Goal: Information Seeking & Learning: Learn about a topic

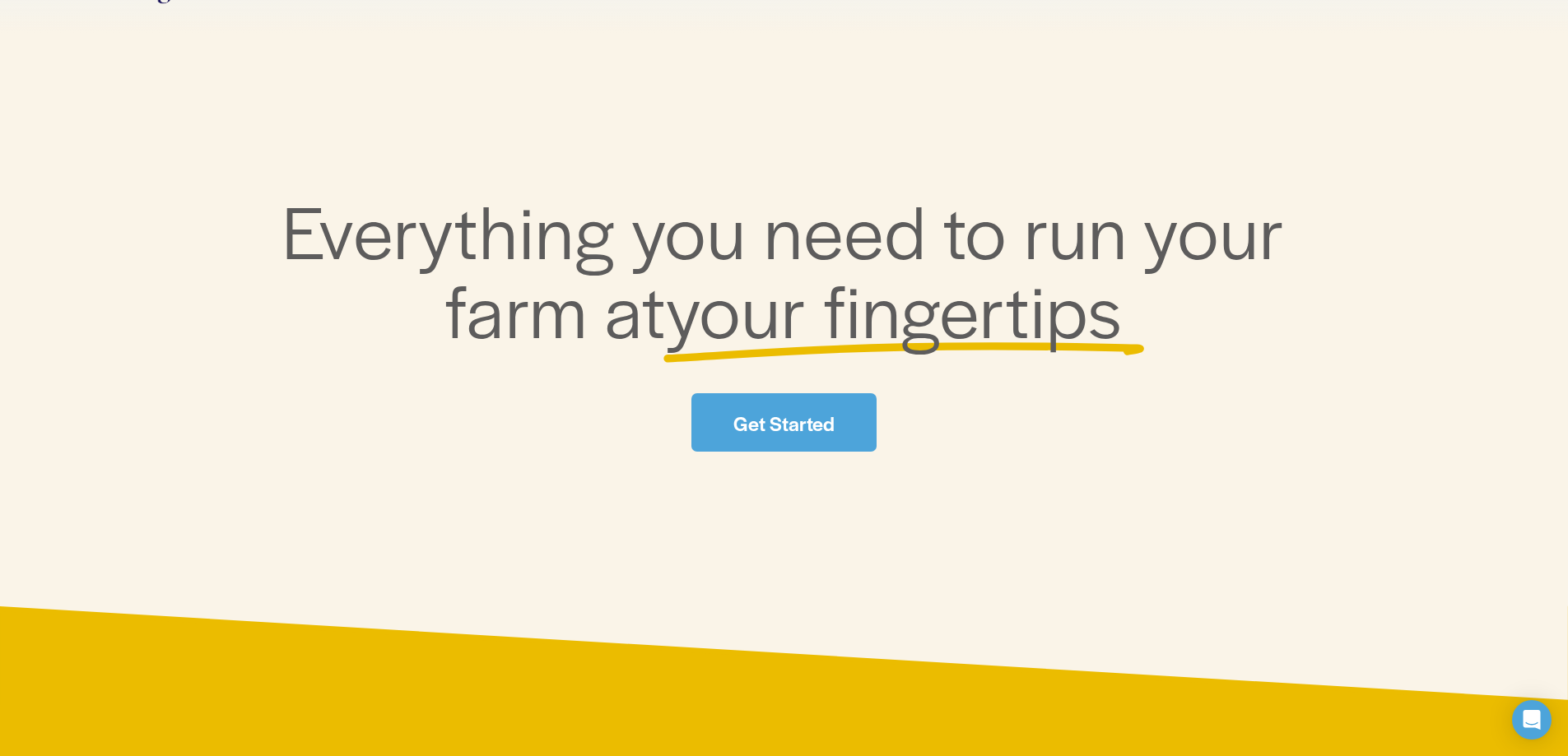
scroll to position [165, 0]
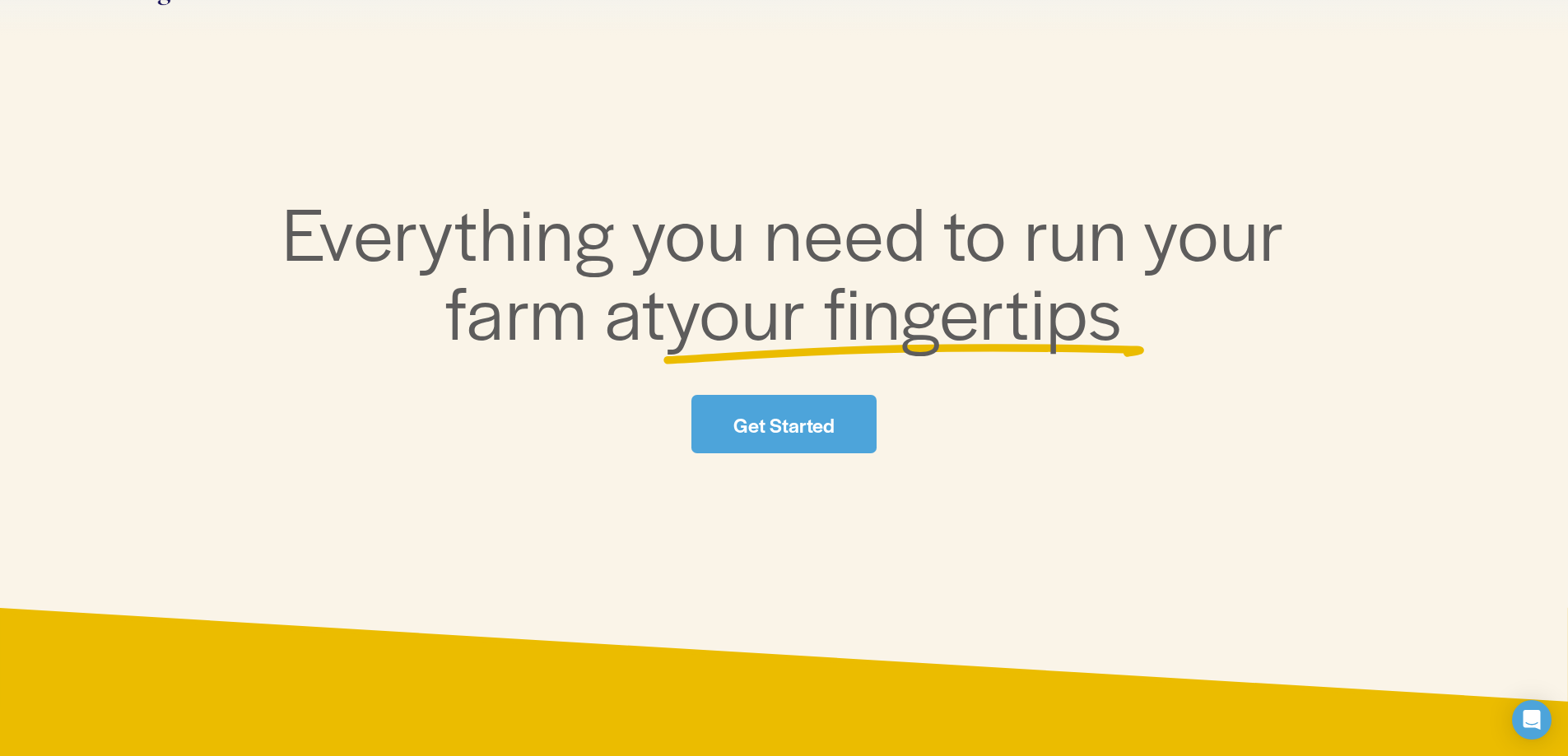
click at [833, 412] on link "Get Started" at bounding box center [783, 424] width 184 height 59
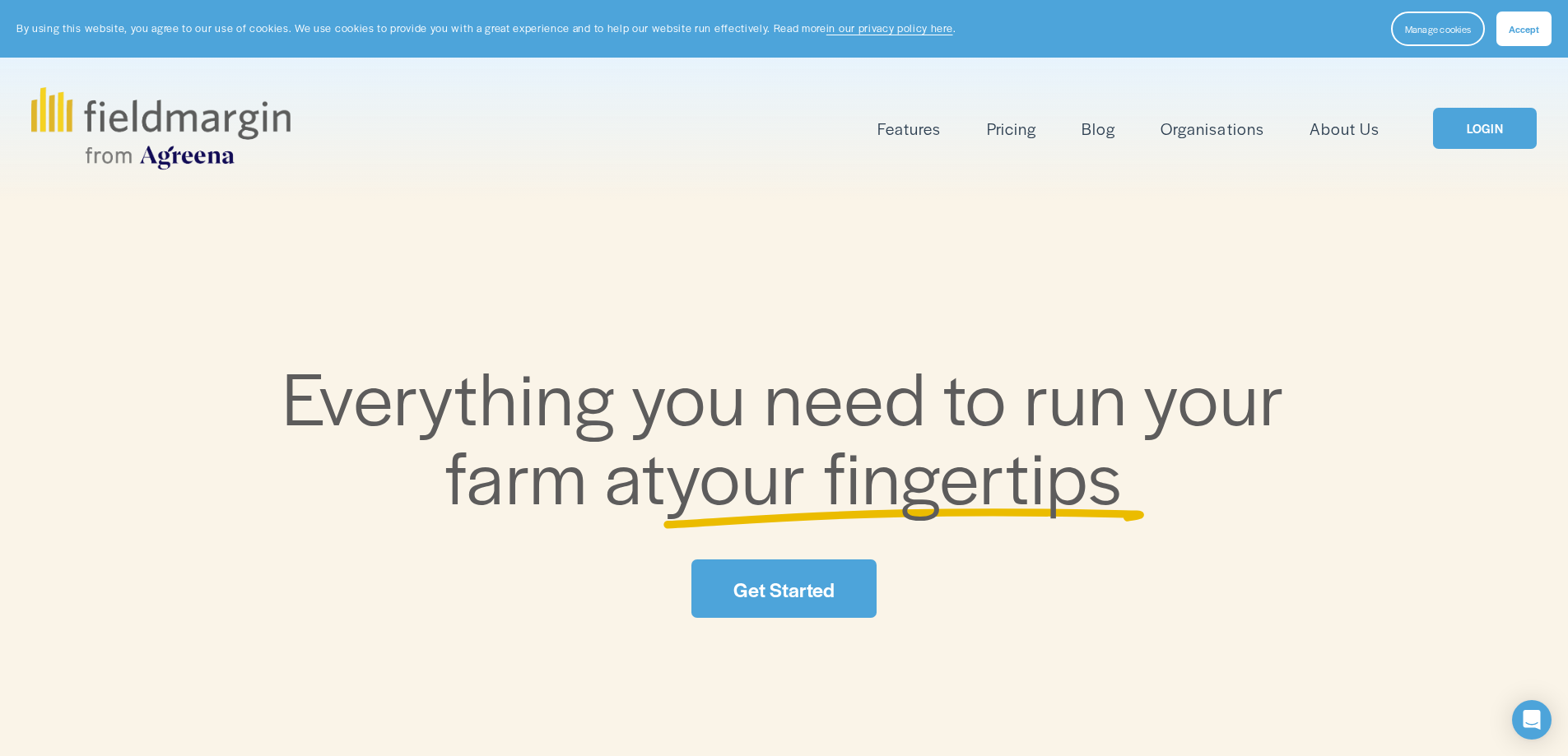
click at [0, 0] on span "Mapping" at bounding box center [0, 0] width 0 height 0
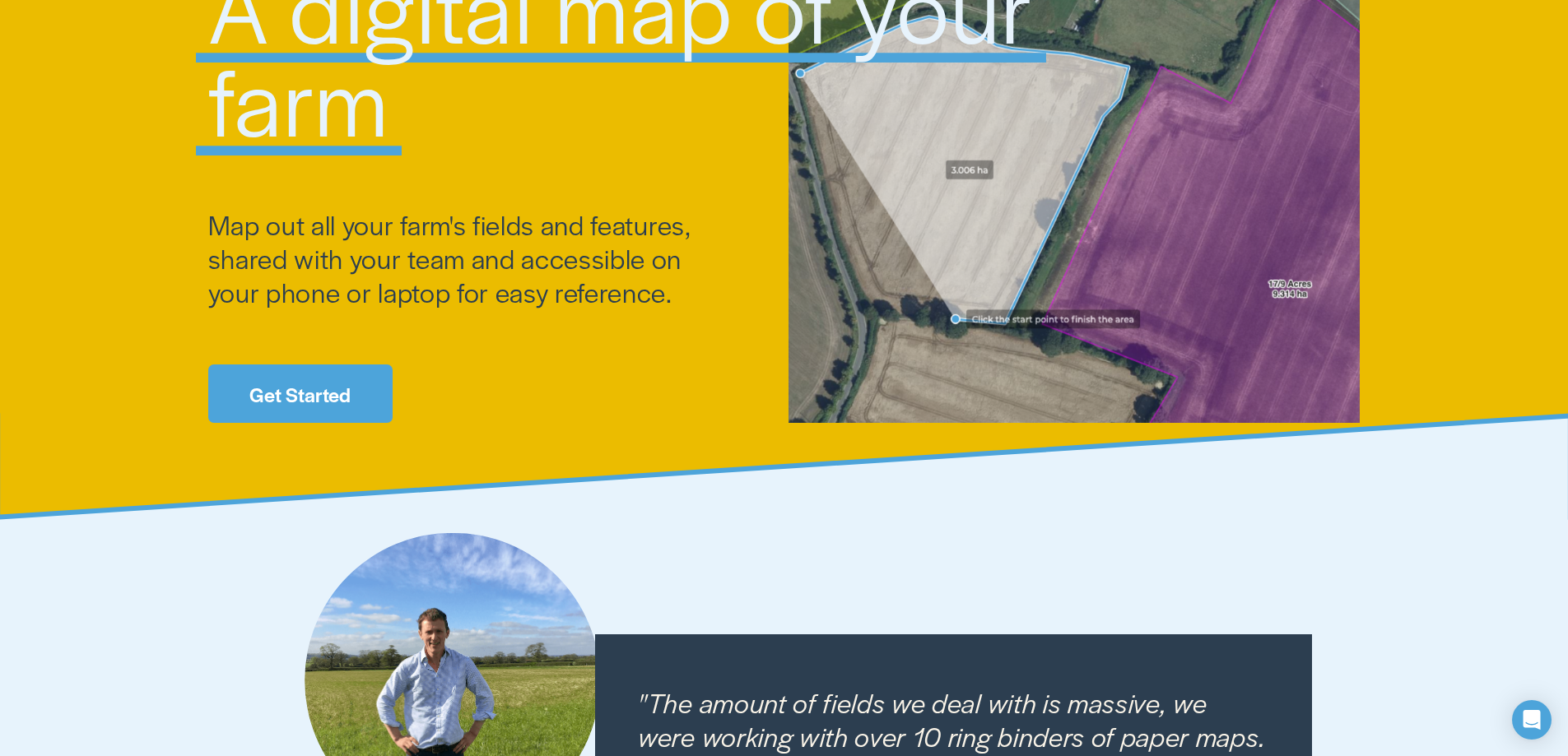
scroll to position [247, 0]
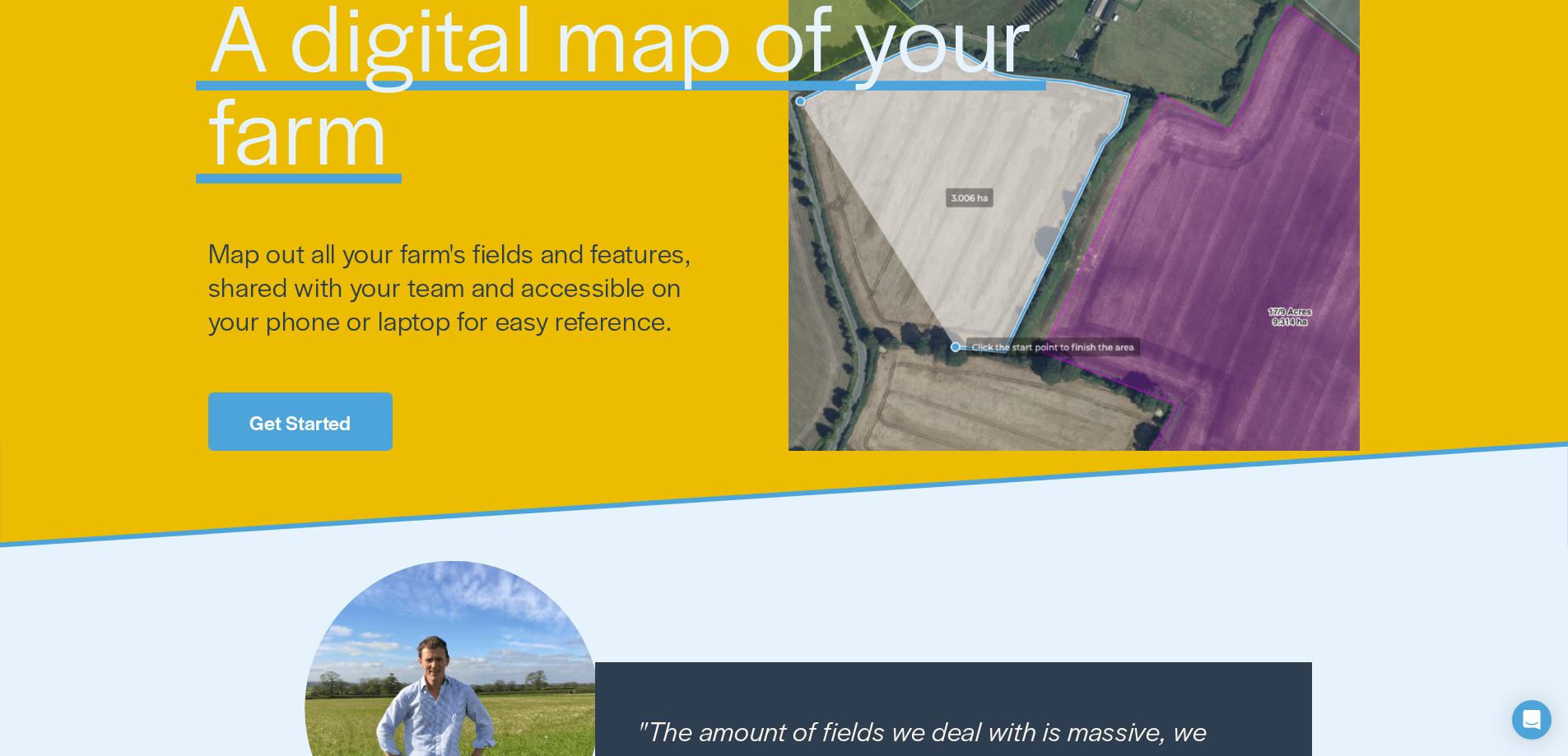
click at [357, 414] on link "Get Started" at bounding box center [301, 422] width 184 height 59
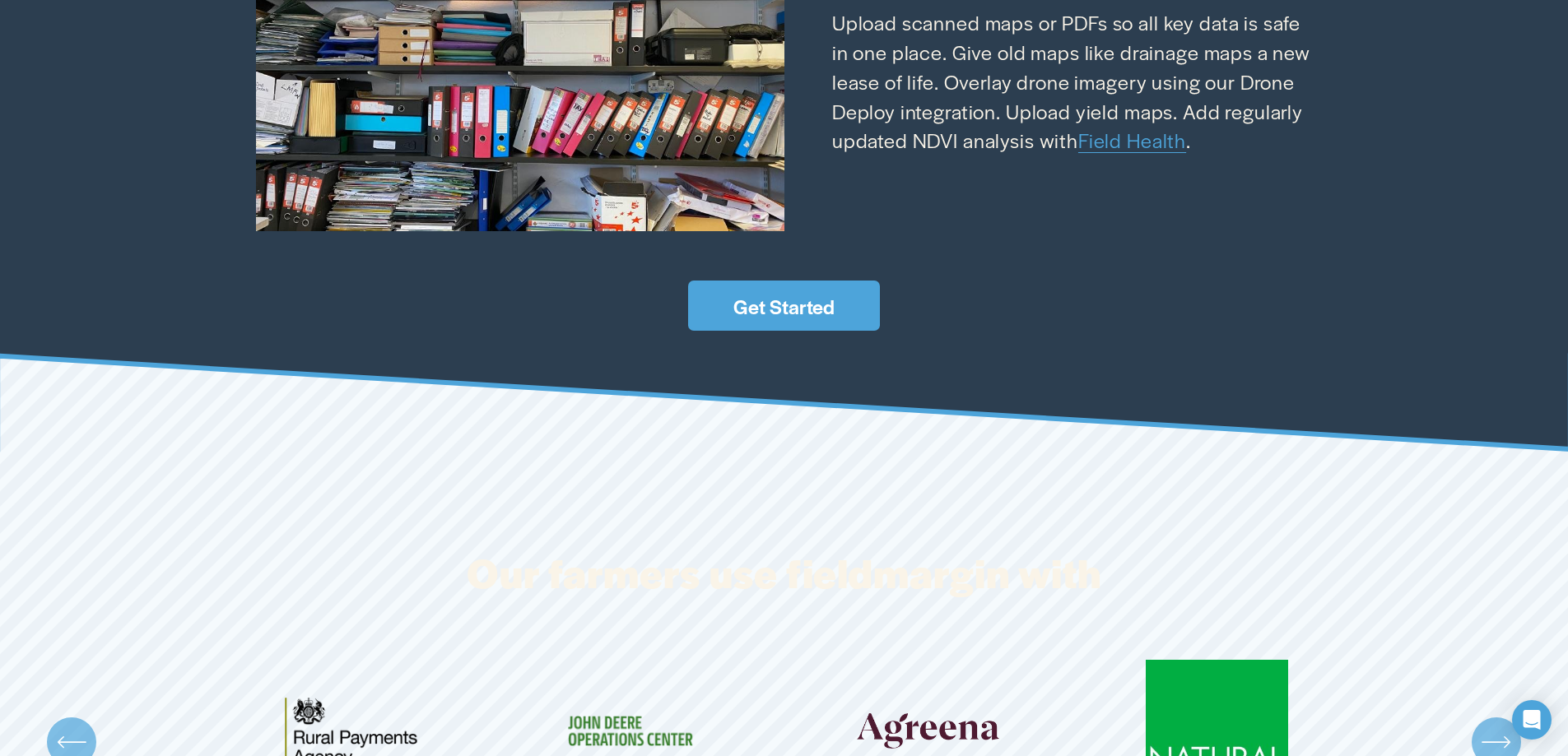
scroll to position [2880, 0]
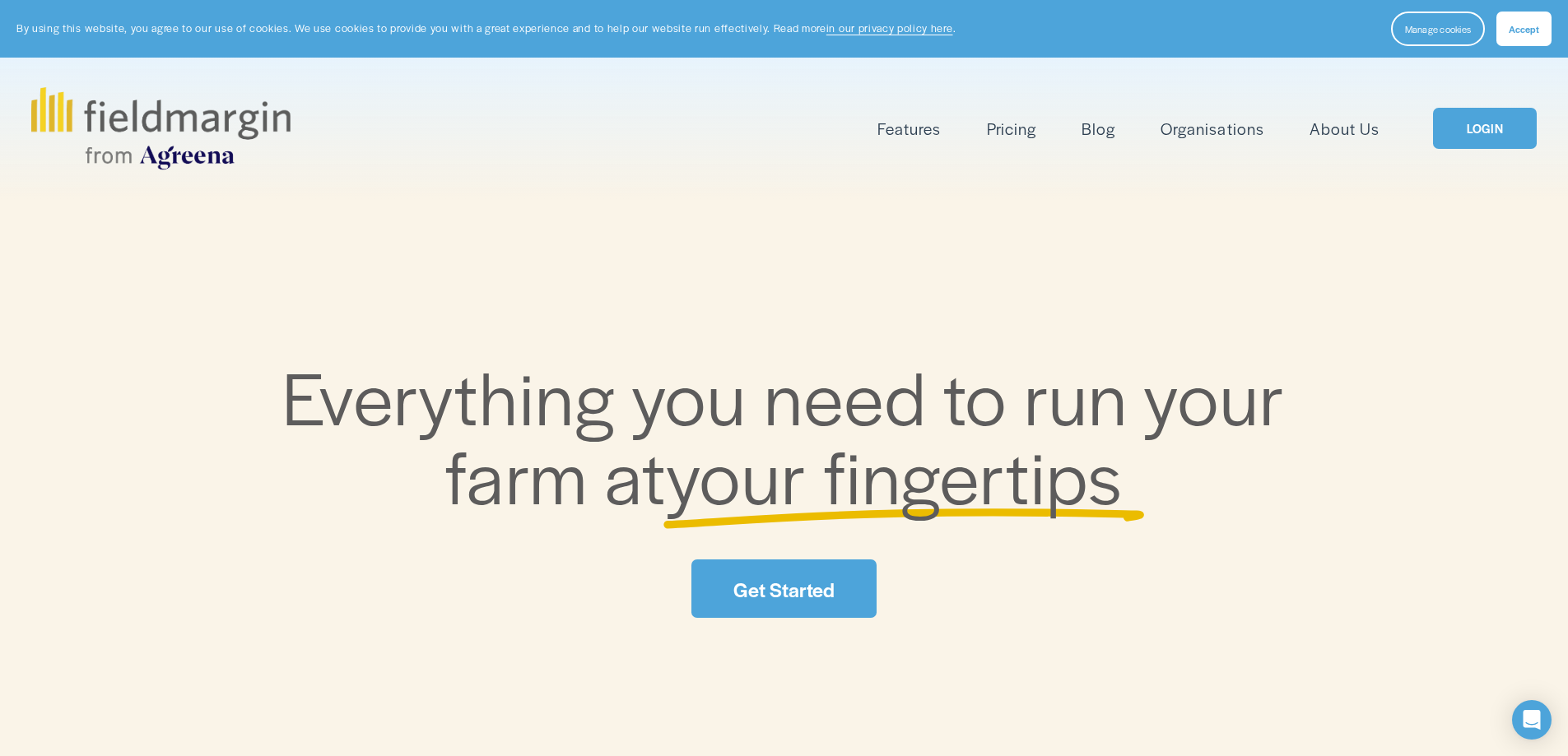
click at [1000, 130] on link "Pricing" at bounding box center [1011, 128] width 49 height 27
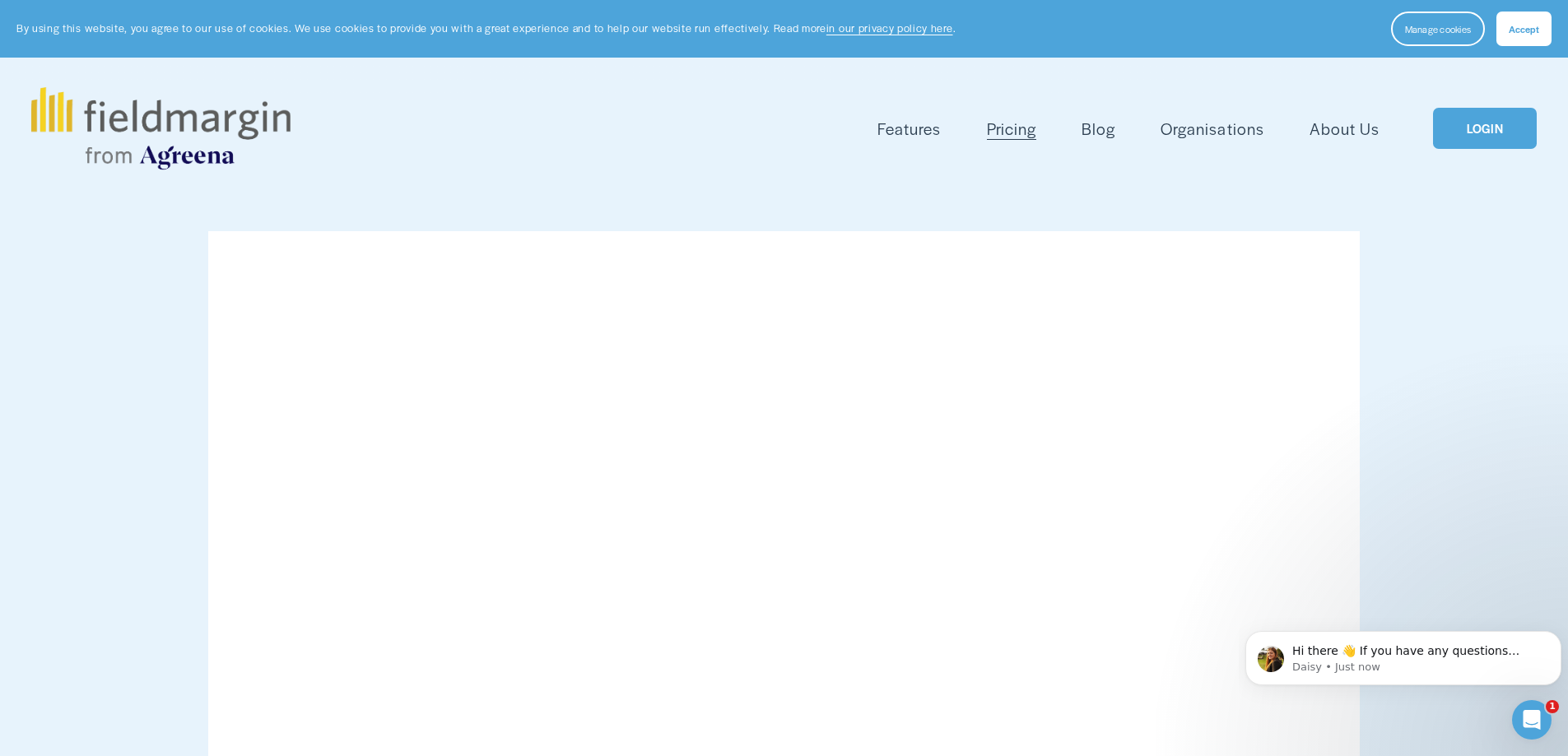
click at [399, 48] on header "By using this website, you agree to our use of cookies. We use cookies to provi…" at bounding box center [784, 100] width 1568 height 199
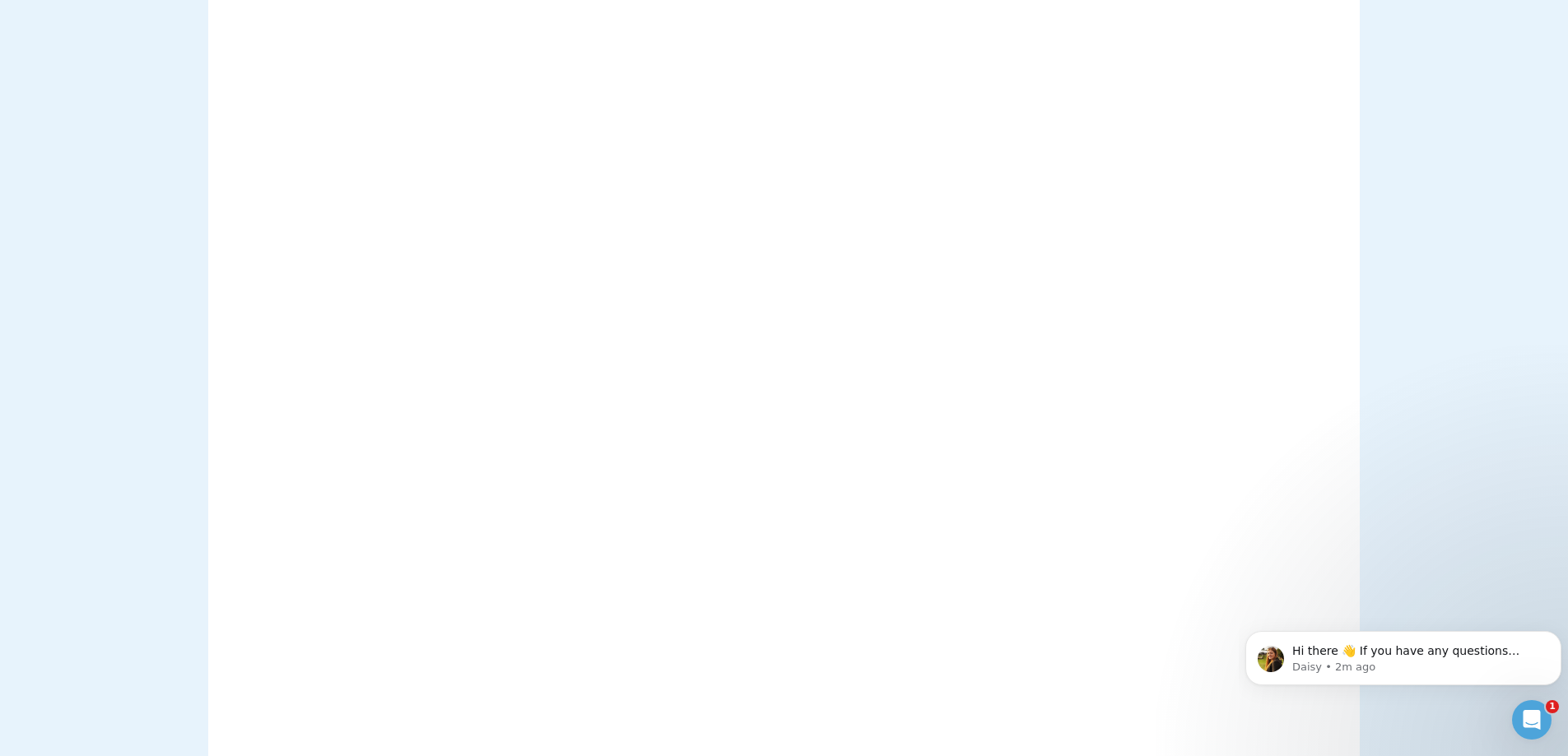
scroll to position [1893, 0]
